Goal: Check status: Check status

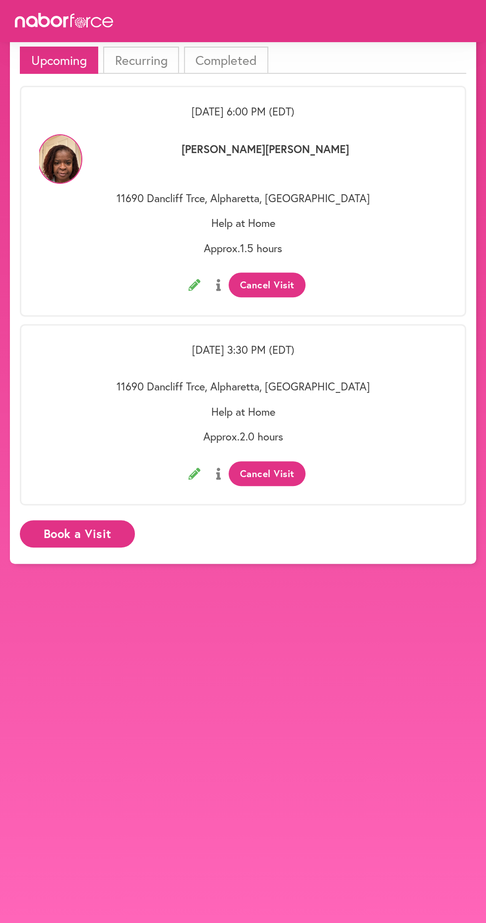
scroll to position [6, 0]
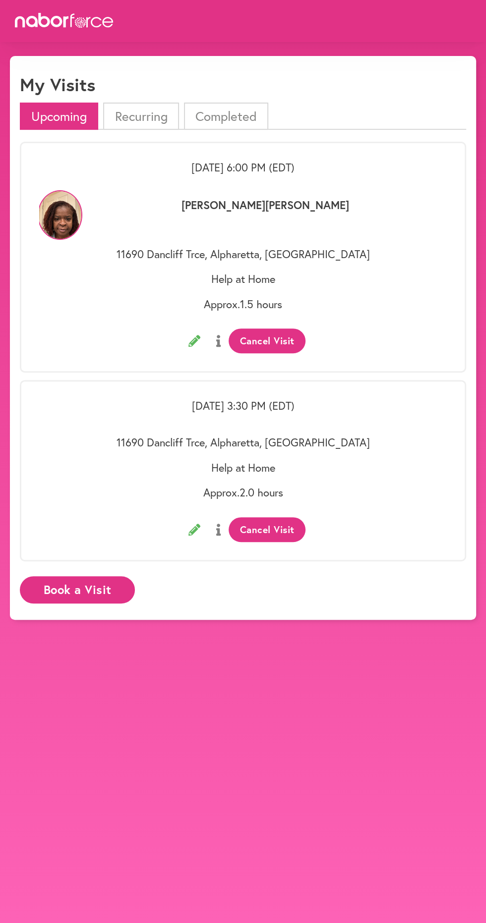
click at [230, 110] on li "Completed" at bounding box center [226, 116] width 84 height 27
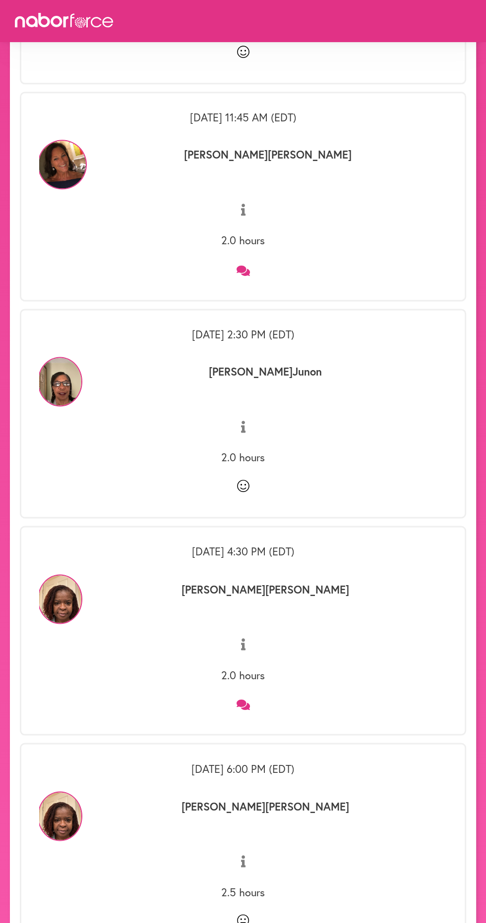
scroll to position [773, 0]
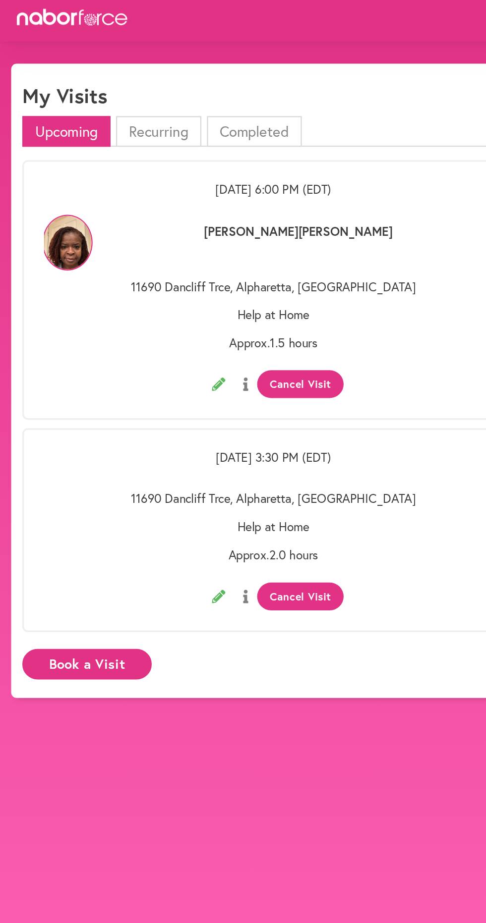
scroll to position [61, 0]
